Goal: Information Seeking & Learning: Find specific fact

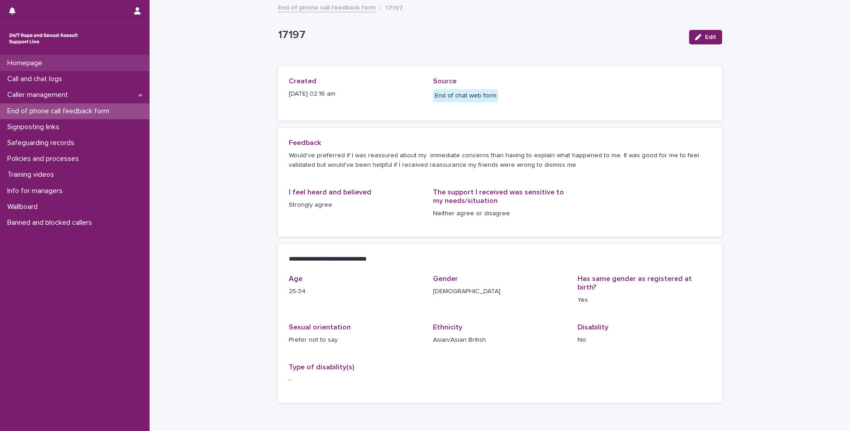
click at [34, 65] on p "Homepage" at bounding box center [27, 63] width 46 height 9
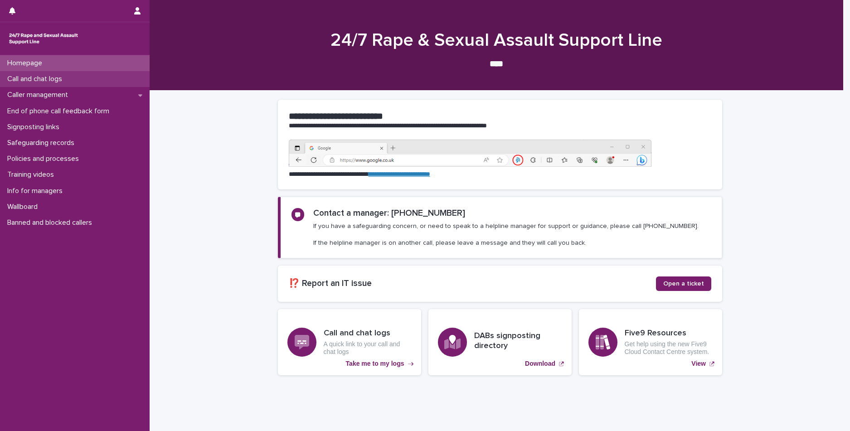
click at [39, 77] on p "Call and chat logs" at bounding box center [37, 79] width 66 height 9
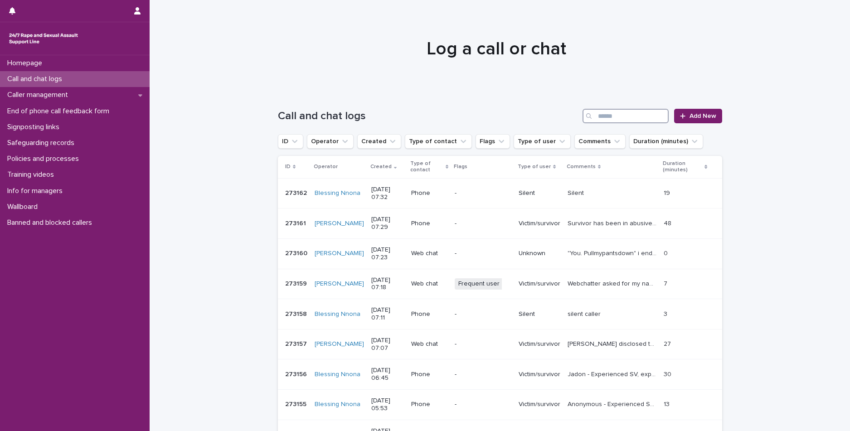
click at [646, 118] on input "Search" at bounding box center [626, 116] width 86 height 15
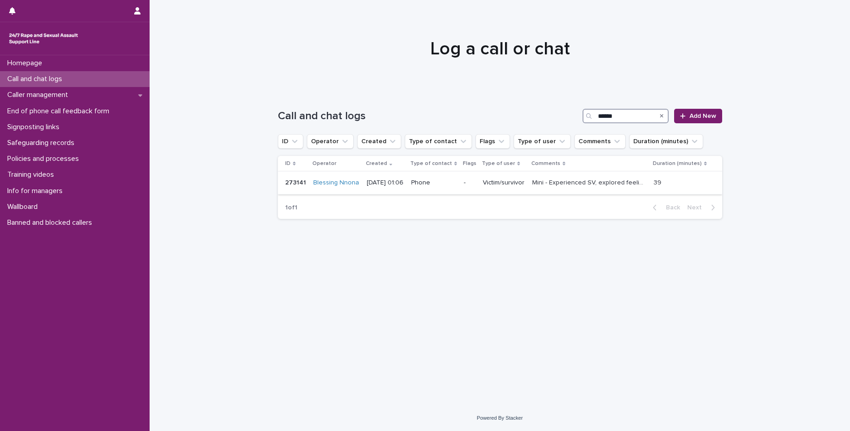
type input "******"
click at [557, 183] on p "Mini - Experienced SV, explored feelings, provided emotional support, empowered…" at bounding box center [589, 182] width 115 height 10
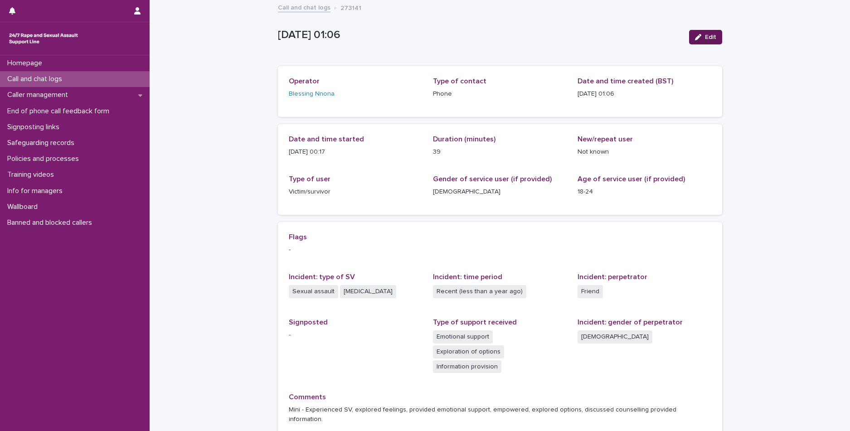
click at [700, 36] on div "button" at bounding box center [700, 37] width 10 height 6
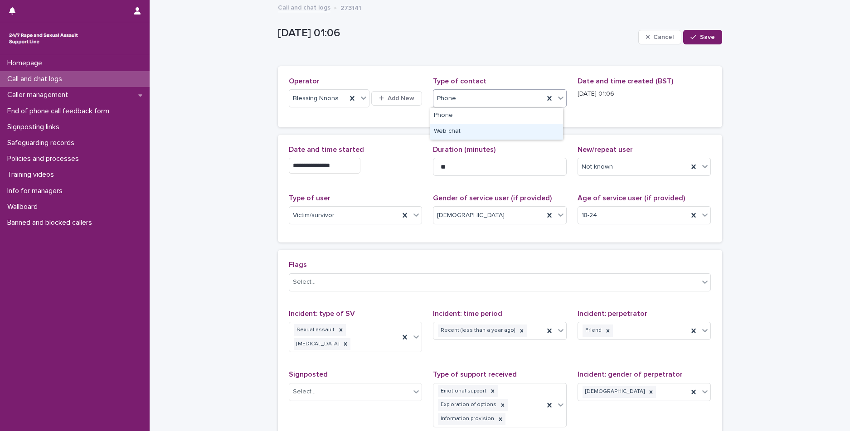
click at [453, 132] on div "Web chat" at bounding box center [496, 132] width 133 height 16
click at [692, 39] on icon "button" at bounding box center [692, 37] width 5 height 6
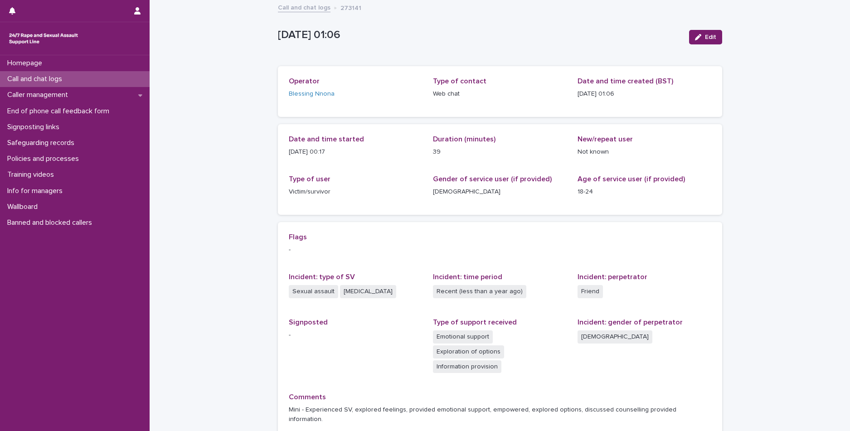
click at [33, 75] on p "Call and chat logs" at bounding box center [37, 79] width 66 height 9
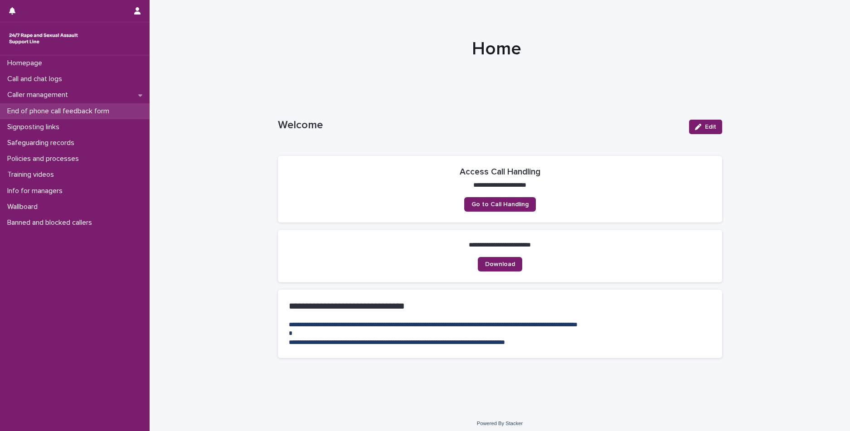
click at [87, 113] on p "End of phone call feedback form" at bounding box center [60, 111] width 113 height 9
